Goal: Task Accomplishment & Management: Complete application form

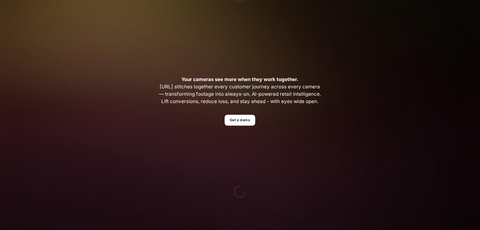
scroll to position [152, 0]
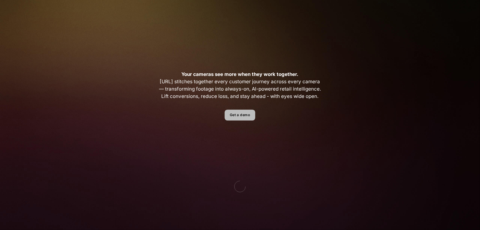
click at [246, 111] on link "Get a demo" at bounding box center [240, 115] width 30 height 11
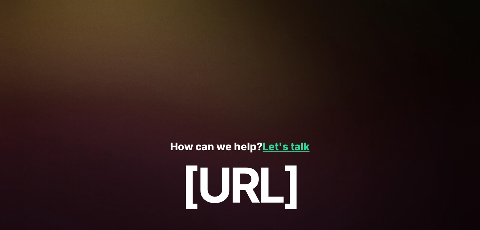
scroll to position [139, 0]
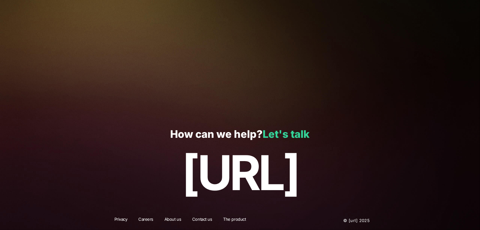
click at [288, 134] on link "Let's talk" at bounding box center [286, 134] width 47 height 12
click at [280, 132] on link "Let's talk" at bounding box center [286, 134] width 47 height 12
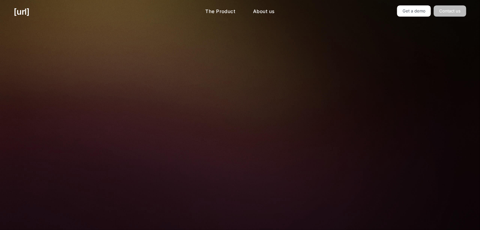
click at [449, 13] on link "Contact us" at bounding box center [450, 10] width 33 height 11
click at [415, 11] on link "Get a demo" at bounding box center [414, 10] width 34 height 11
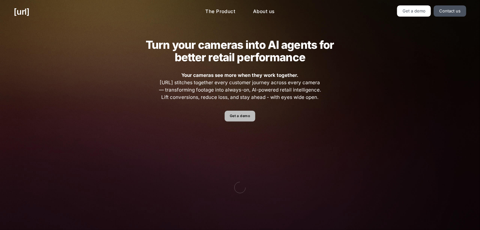
click at [239, 118] on link "Get a demo" at bounding box center [240, 116] width 30 height 11
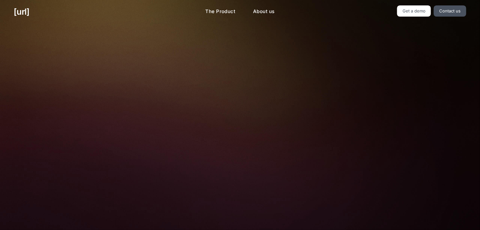
click at [335, 139] on input "Company name" at bounding box center [306, 135] width 111 height 13
